Goal: Navigation & Orientation: Find specific page/section

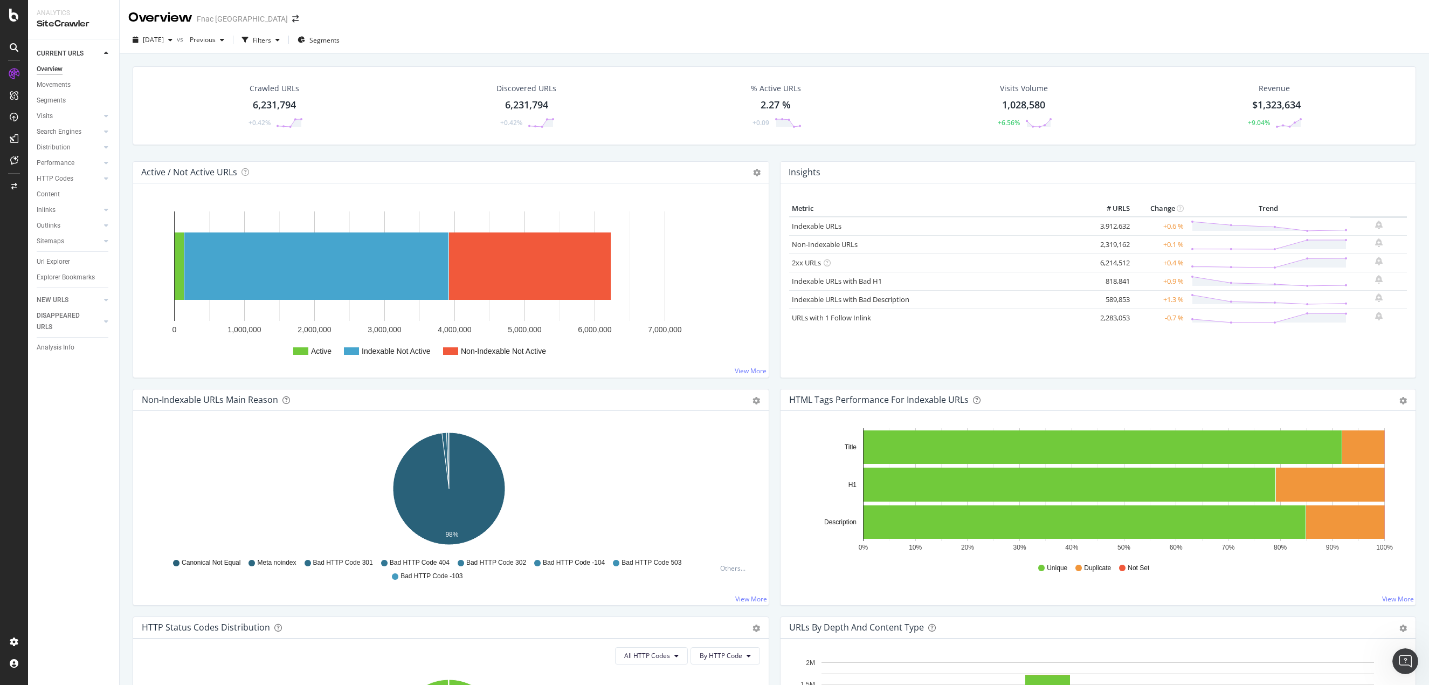
scroll to position [431, 0]
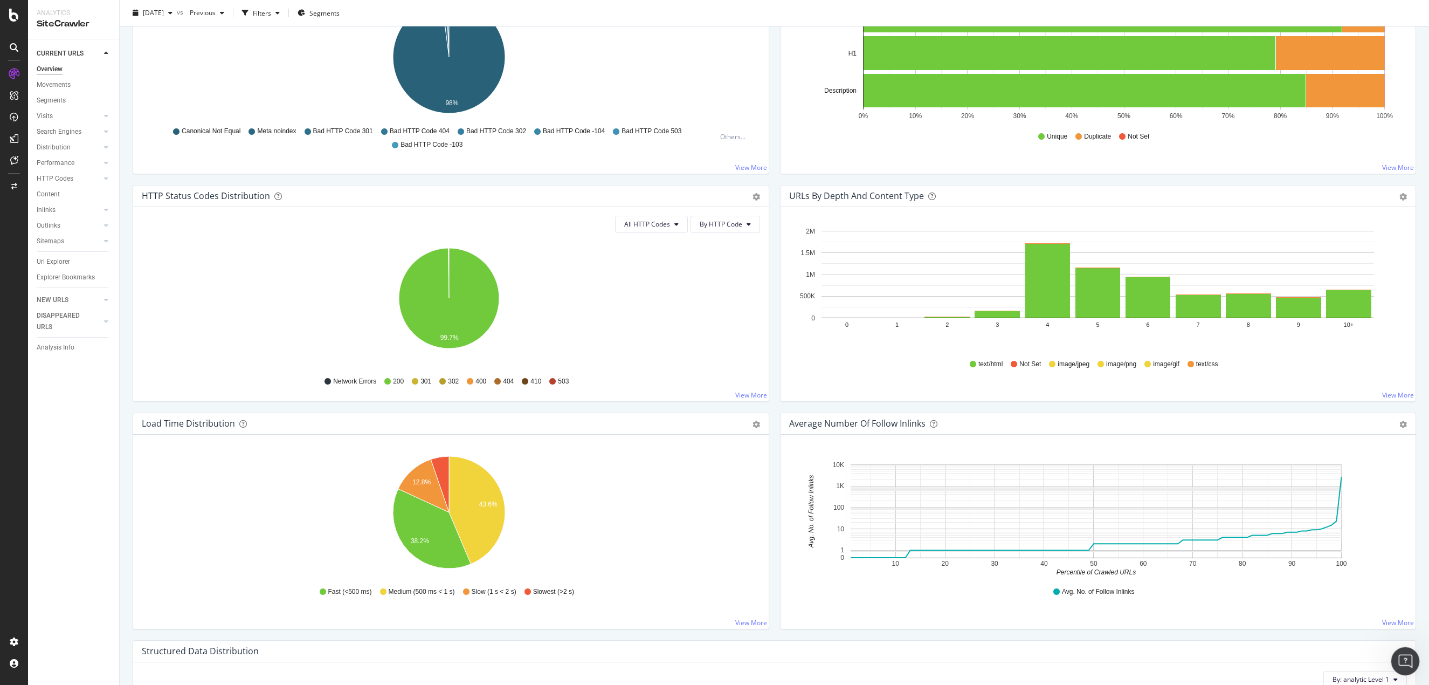
click at [1406, 658] on icon "Open Intercom Messenger" at bounding box center [1405, 660] width 18 height 18
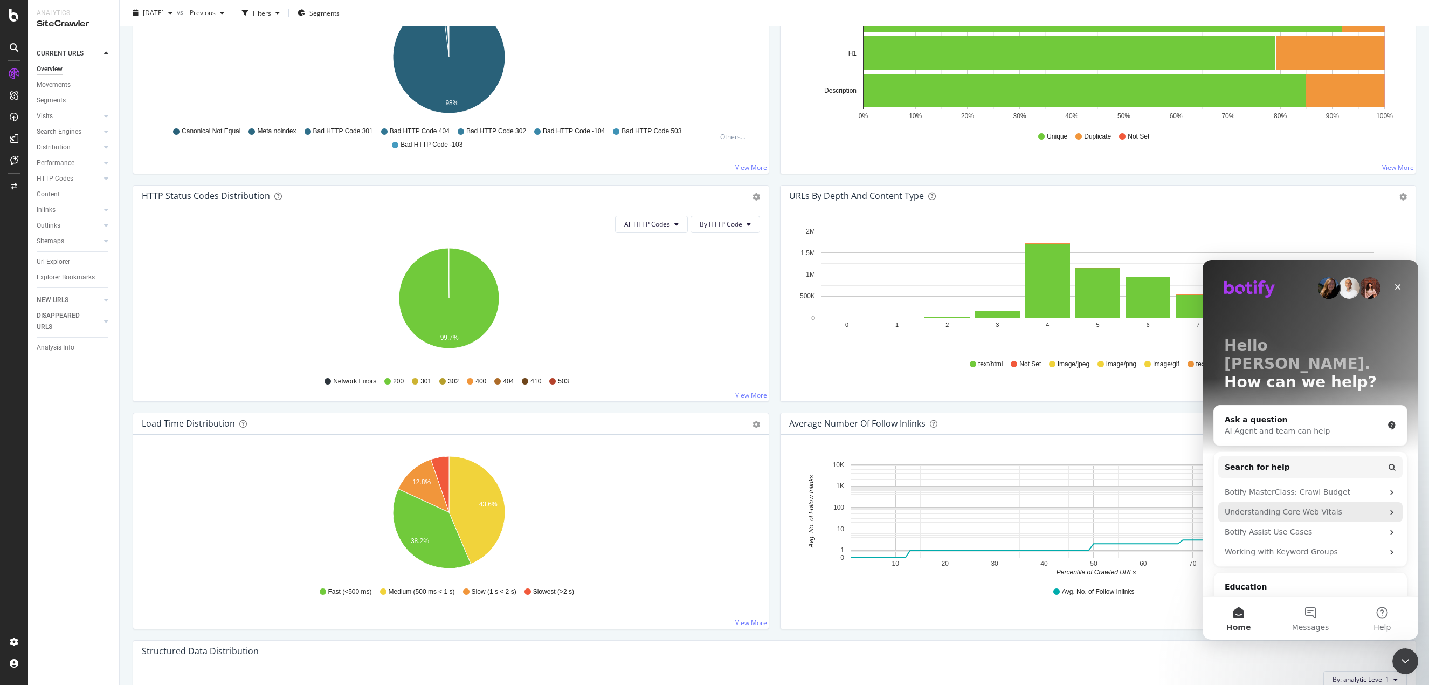
scroll to position [59, 0]
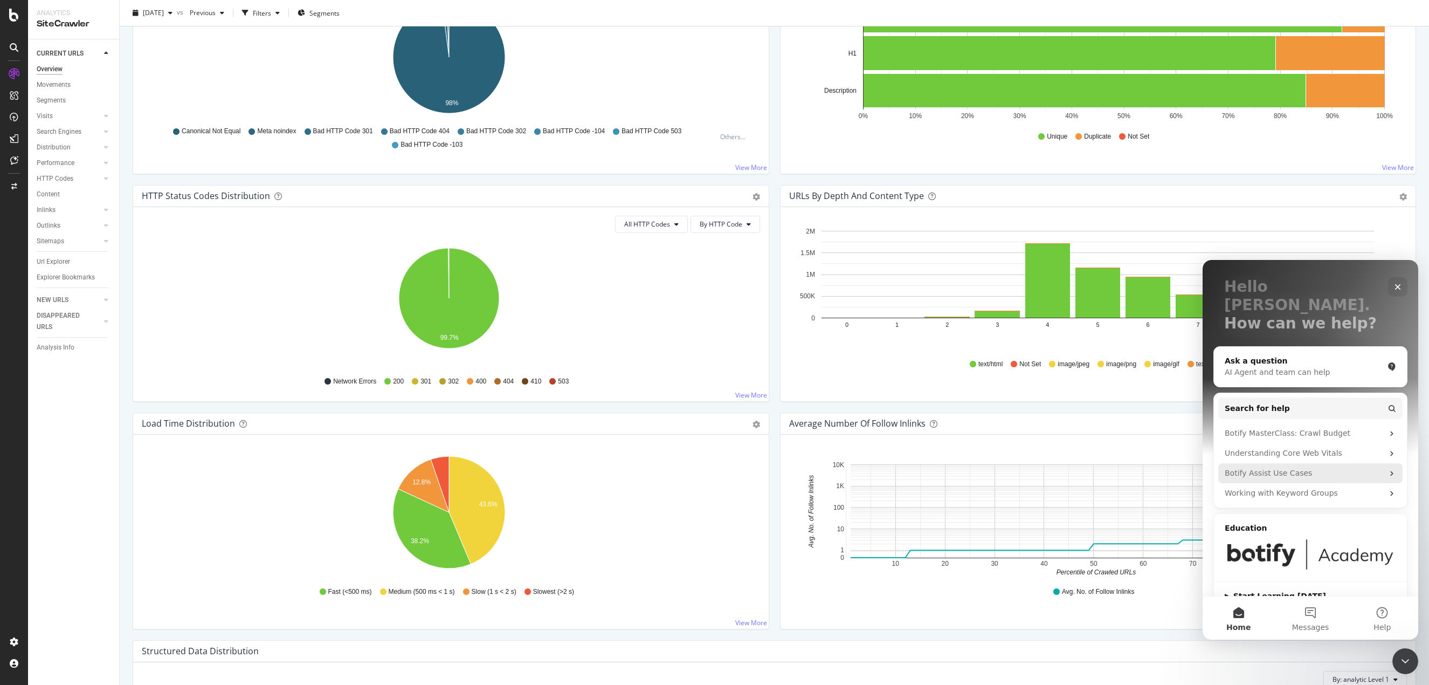
click at [1275, 468] on div "Botify Assist Use Cases" at bounding box center [1304, 473] width 159 height 11
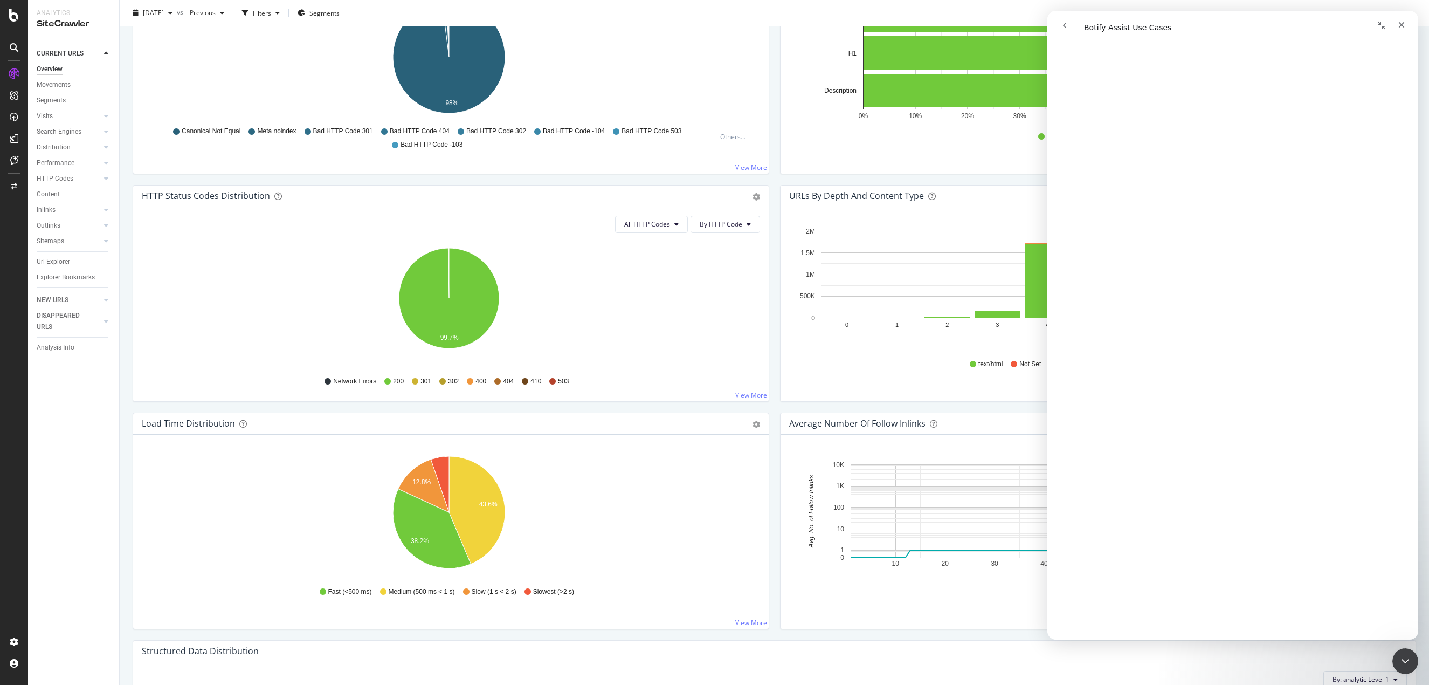
scroll to position [1726, 0]
click at [17, 163] on icon at bounding box center [14, 160] width 8 height 9
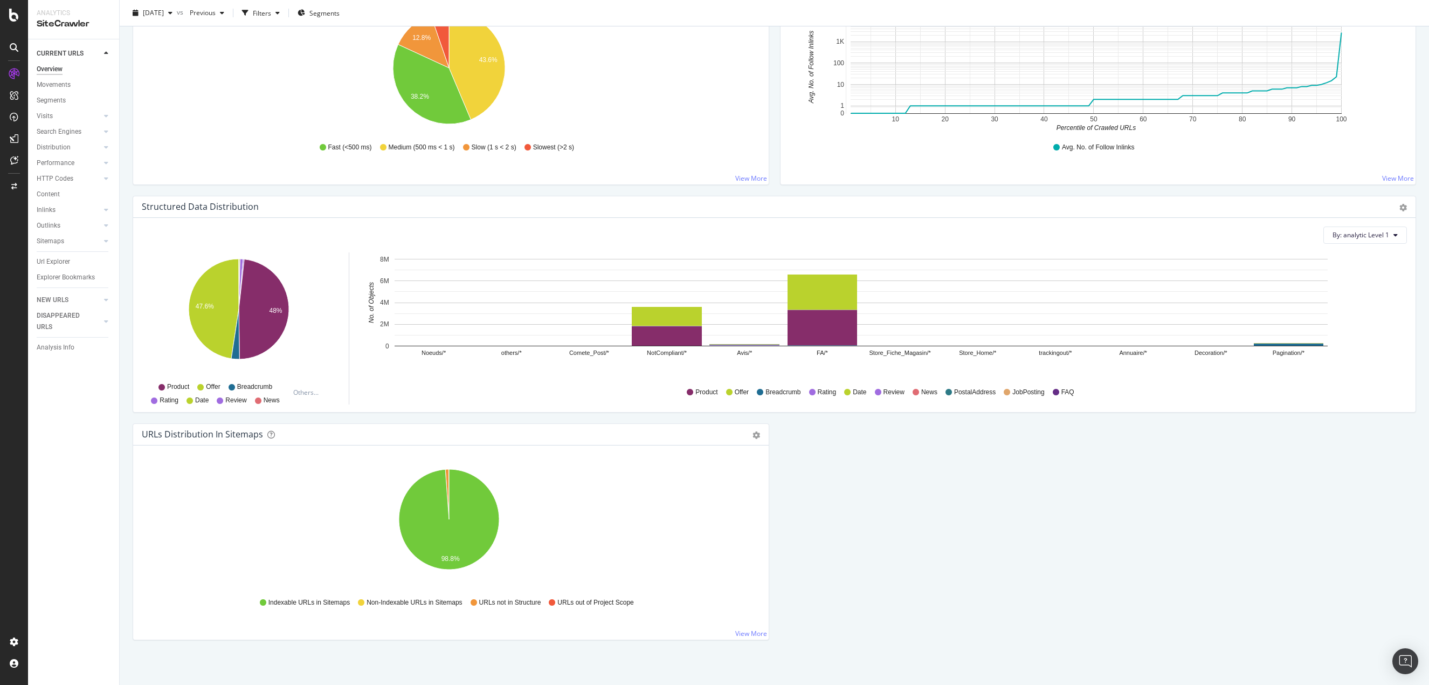
scroll to position [879, 0]
